Goal: Transaction & Acquisition: Purchase product/service

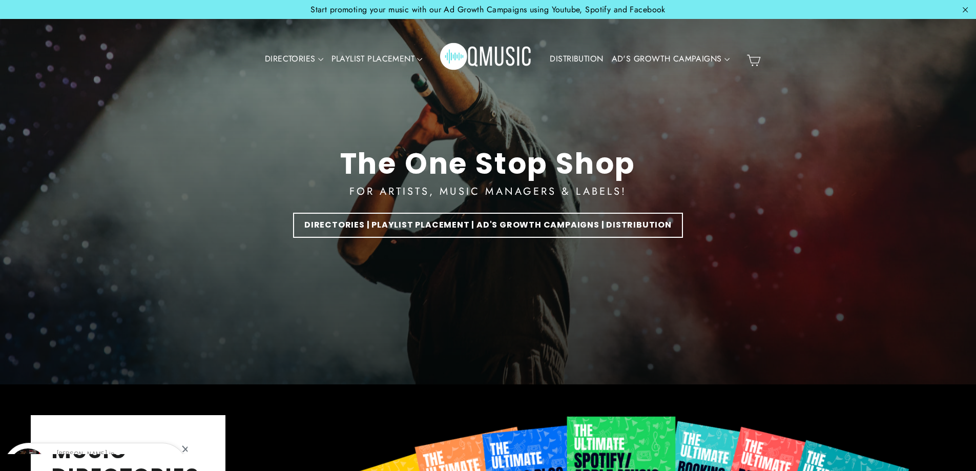
click at [960, 9] on icon "button" at bounding box center [965, 10] width 11 height 11
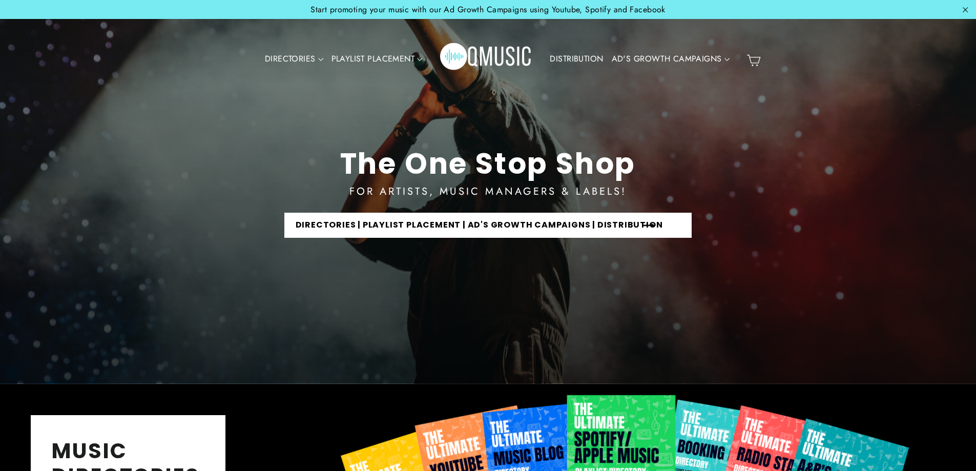
click at [486, 227] on link "DIRECTORIES | PLAYLIST PLACEMENT | AD'S GROWTH CAMPAIGNS | DISTRIBUTION" at bounding box center [488, 225] width 408 height 25
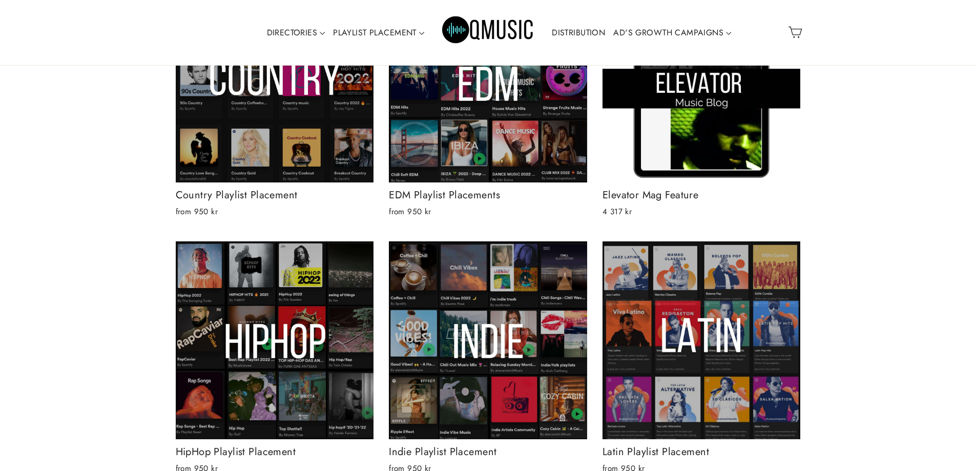
scroll to position [666, 0]
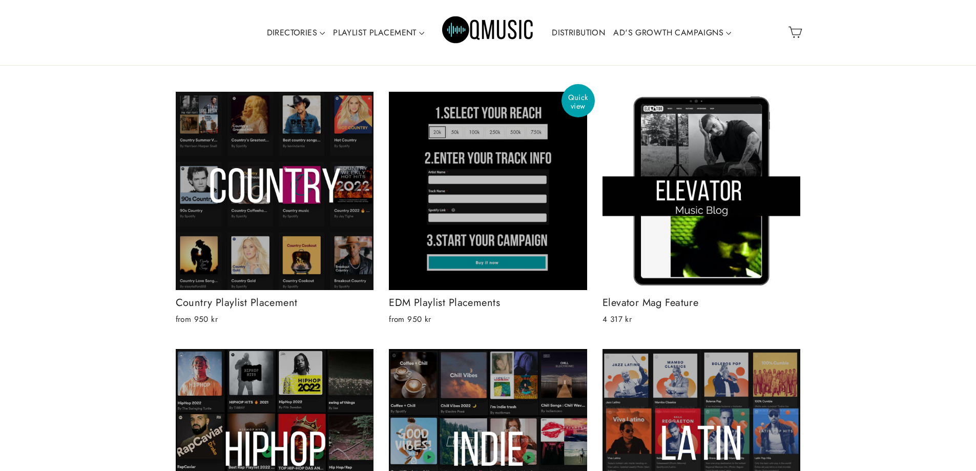
click at [432, 193] on div at bounding box center [487, 190] width 199 height 199
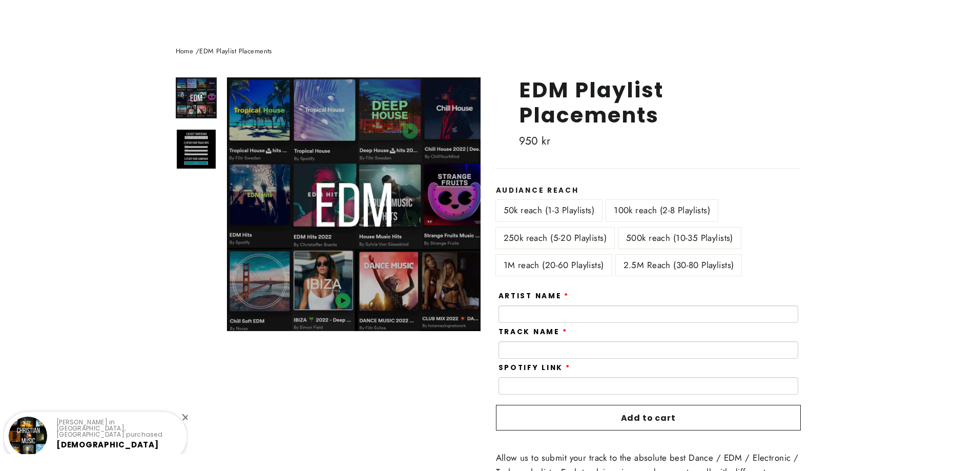
scroll to position [154, 0]
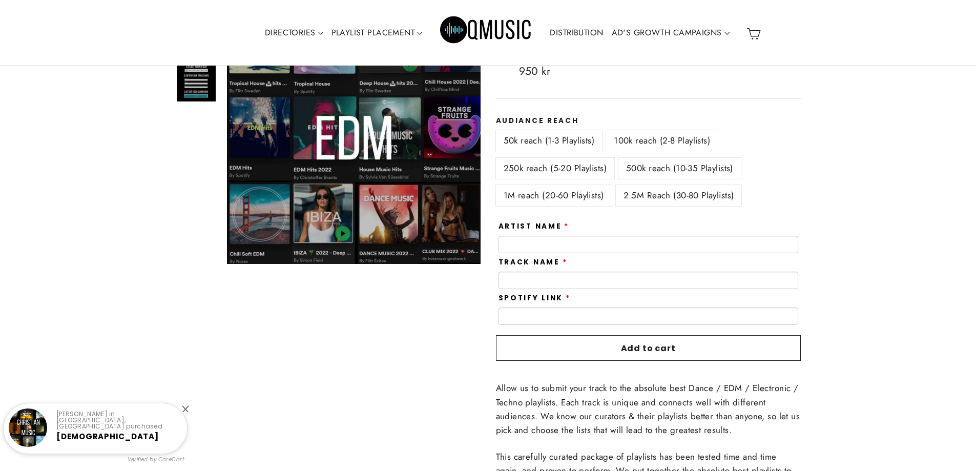
click at [647, 191] on label "2.5M Reach (30-80 Playlists)" at bounding box center [679, 195] width 126 height 21
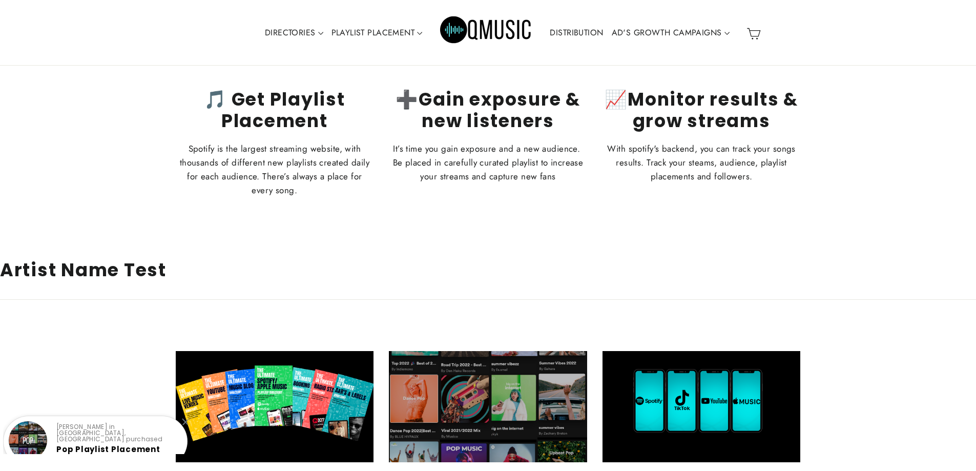
scroll to position [1881, 0]
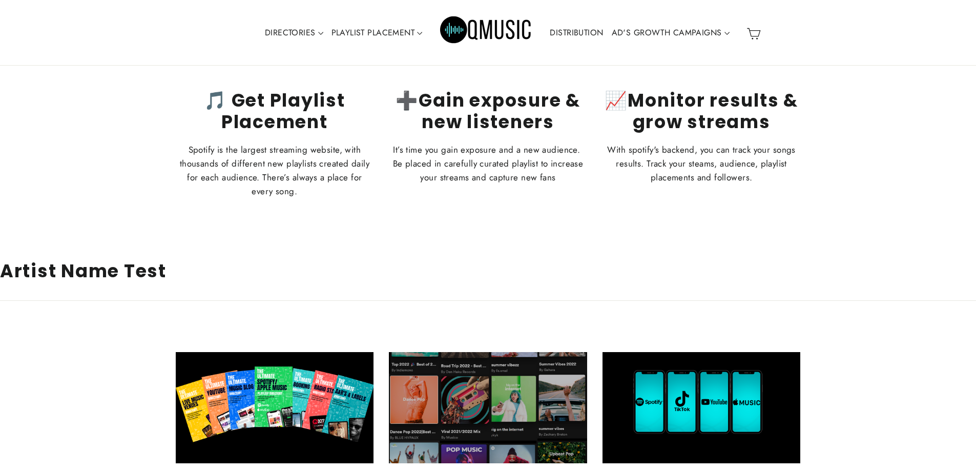
drag, startPoint x: 273, startPoint y: 156, endPoint x: 143, endPoint y: 128, distance: 133.1
click at [143, 128] on div "Tracked Guaranteed Results 🎵 Get Playlist Placement Spotify is the largest stre…" at bounding box center [488, 58] width 976 height 332
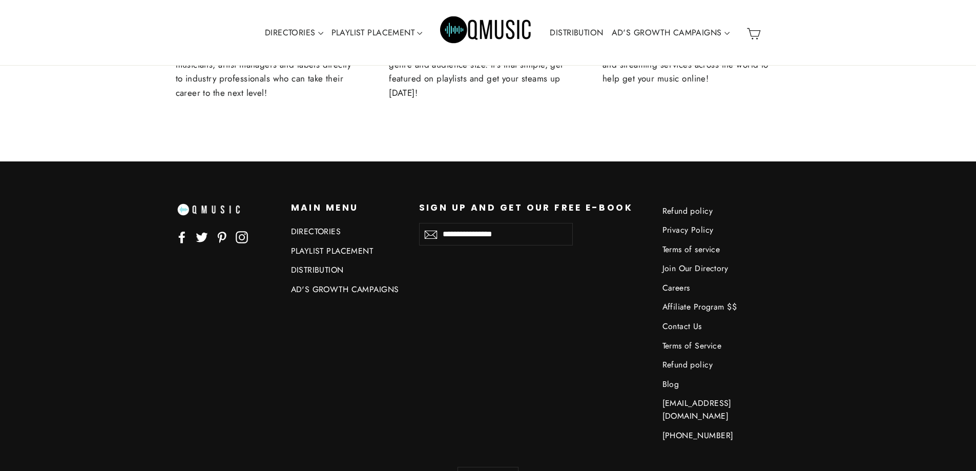
scroll to position [2416, 0]
